Goal: Find contact information: Find contact information

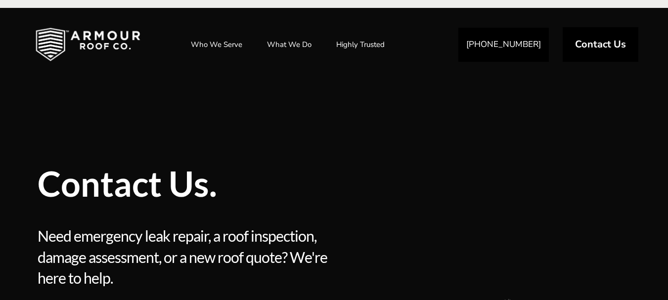
drag, startPoint x: 647, startPoint y: 92, endPoint x: 597, endPoint y: 64, distance: 57.1
click at [647, 92] on div "**********" at bounding box center [334, 180] width 668 height 344
click at [592, 31] on link "Contact Us" at bounding box center [601, 44] width 76 height 35
